Goal: Entertainment & Leisure: Consume media (video, audio)

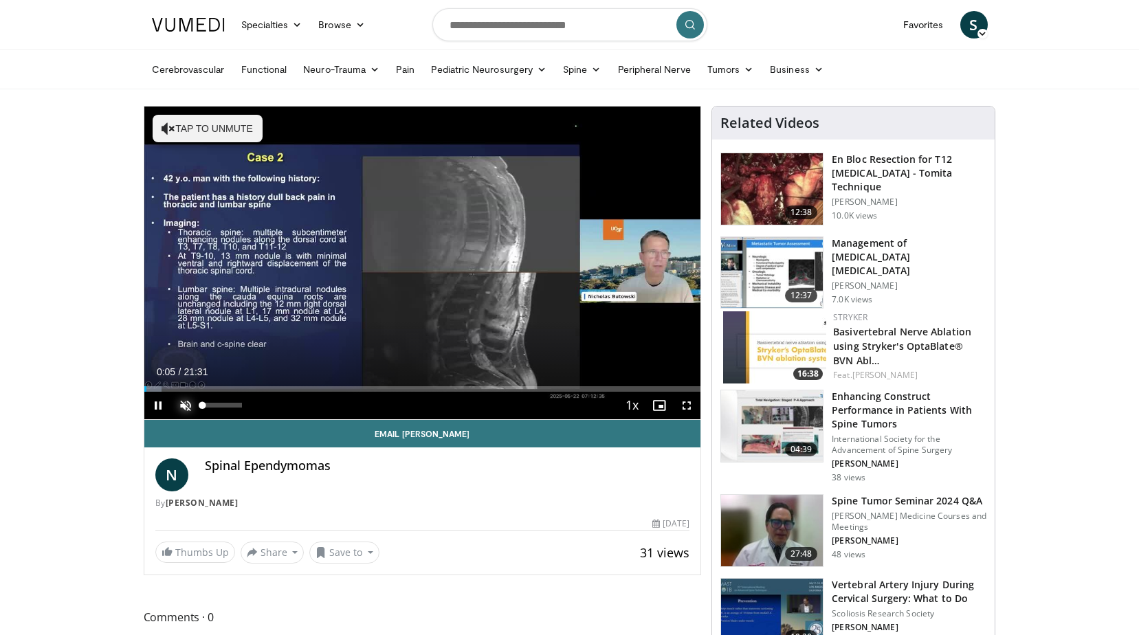
click at [179, 405] on span "Video Player" at bounding box center [185, 405] width 27 height 27
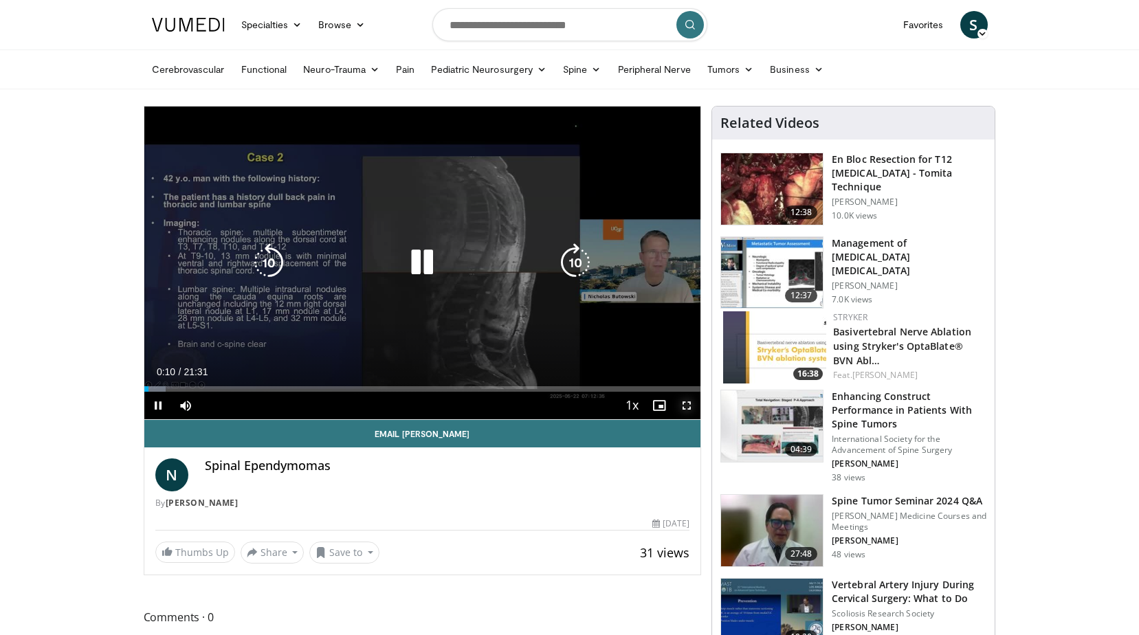
drag, startPoint x: 684, startPoint y: 402, endPoint x: 686, endPoint y: 453, distance: 50.9
click at [684, 402] on span "Video Player" at bounding box center [686, 405] width 27 height 27
